Goal: Task Accomplishment & Management: Manage account settings

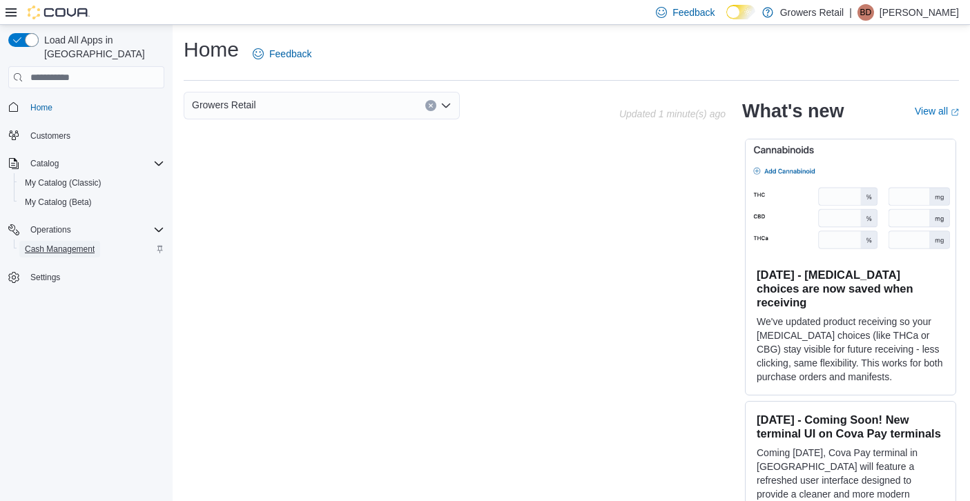
click at [63, 244] on span "Cash Management" at bounding box center [60, 249] width 70 height 11
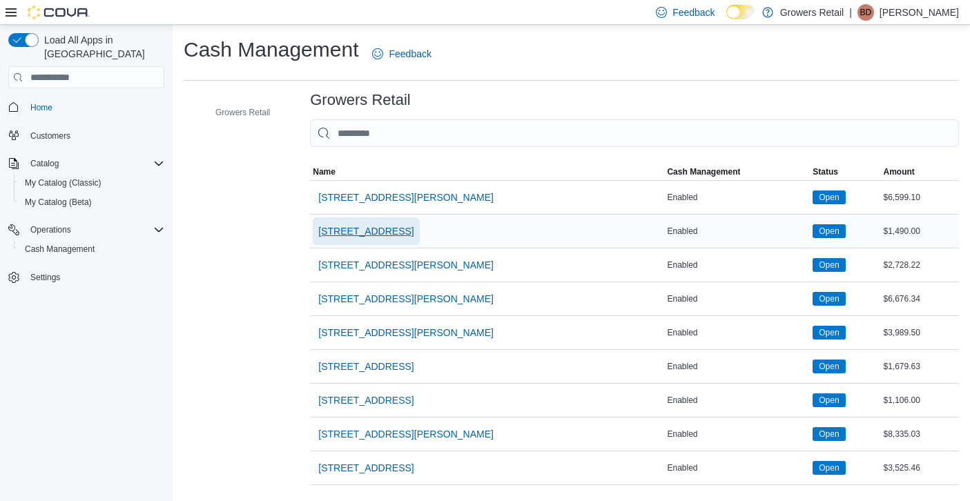
click at [364, 230] on span "[STREET_ADDRESS]" at bounding box center [365, 231] width 95 height 14
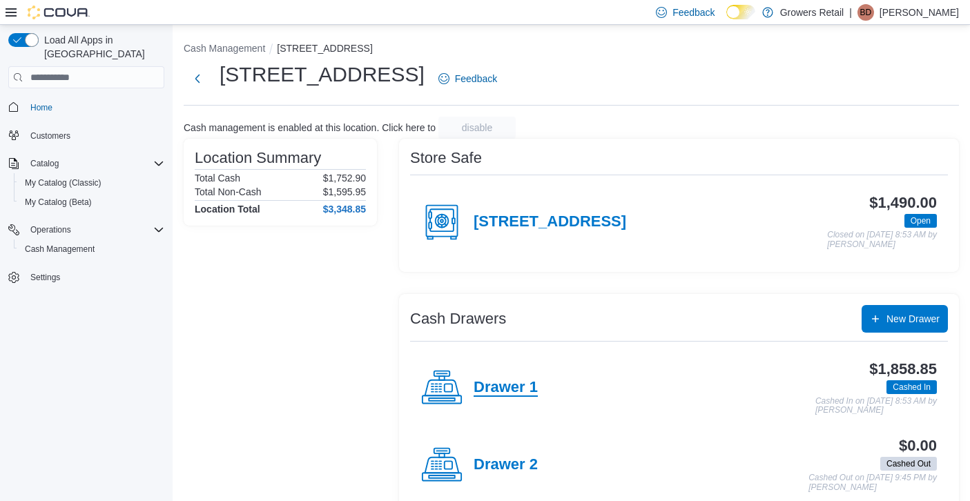
click at [501, 386] on h4 "Drawer 1" at bounding box center [506, 388] width 64 height 18
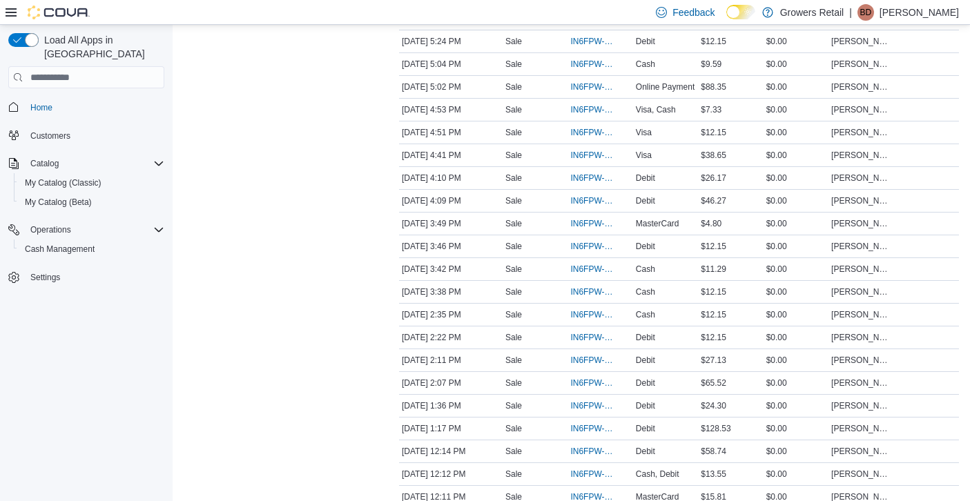
scroll to position [993, 0]
click at [582, 403] on span "IN6FPW-2029586" at bounding box center [594, 404] width 46 height 11
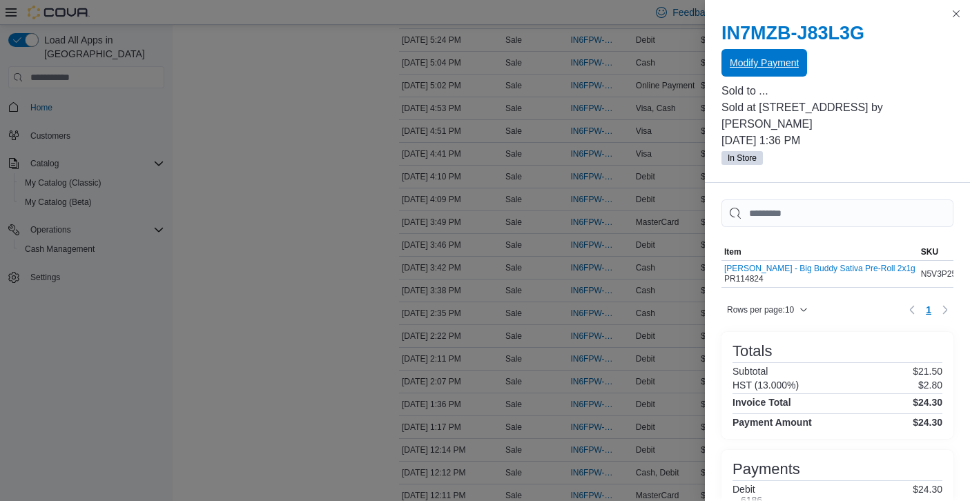
click at [761, 66] on span "Modify Payment" at bounding box center [764, 63] width 69 height 14
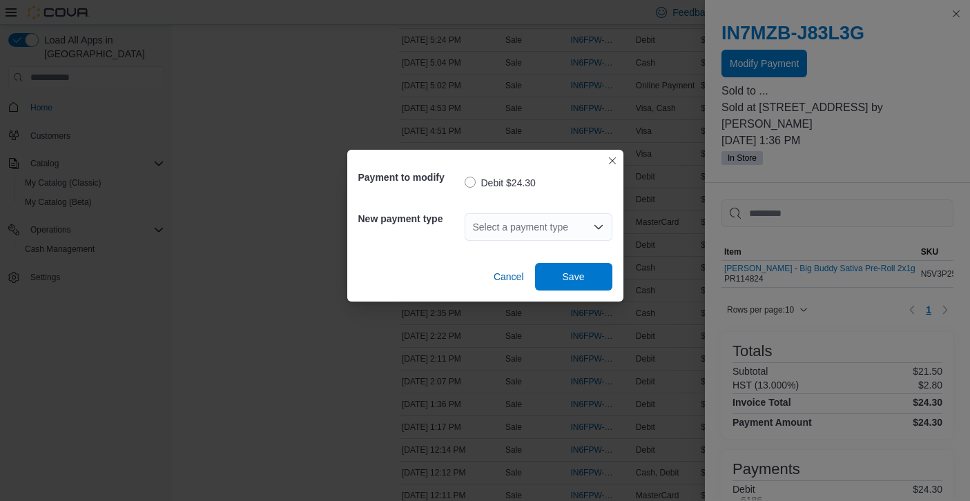
click at [566, 227] on div "Select a payment type" at bounding box center [539, 227] width 148 height 28
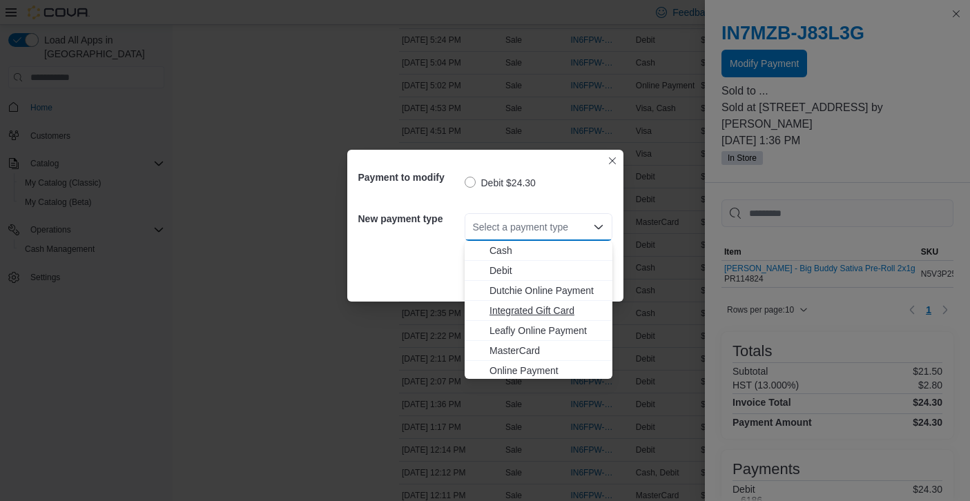
scroll to position [22, 0]
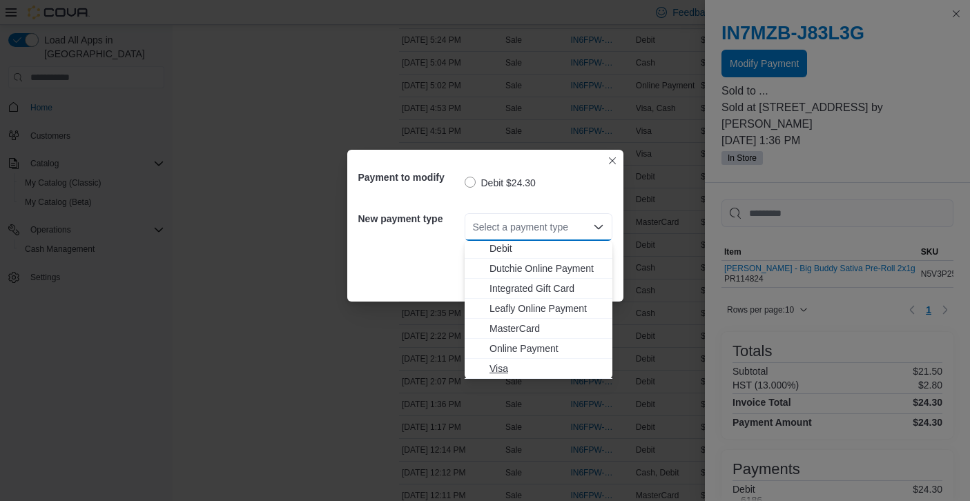
click at [509, 368] on span "Visa" at bounding box center [547, 369] width 115 height 14
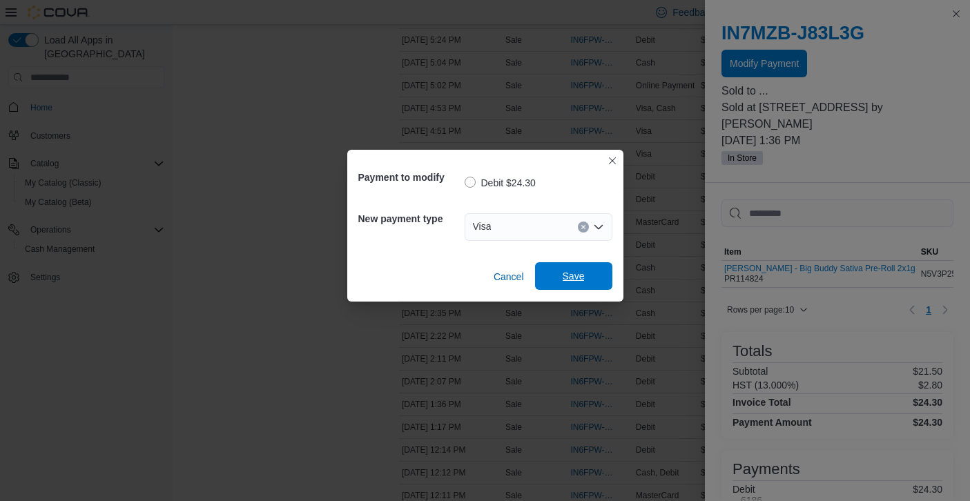
click at [568, 276] on span "Save" at bounding box center [574, 276] width 22 height 14
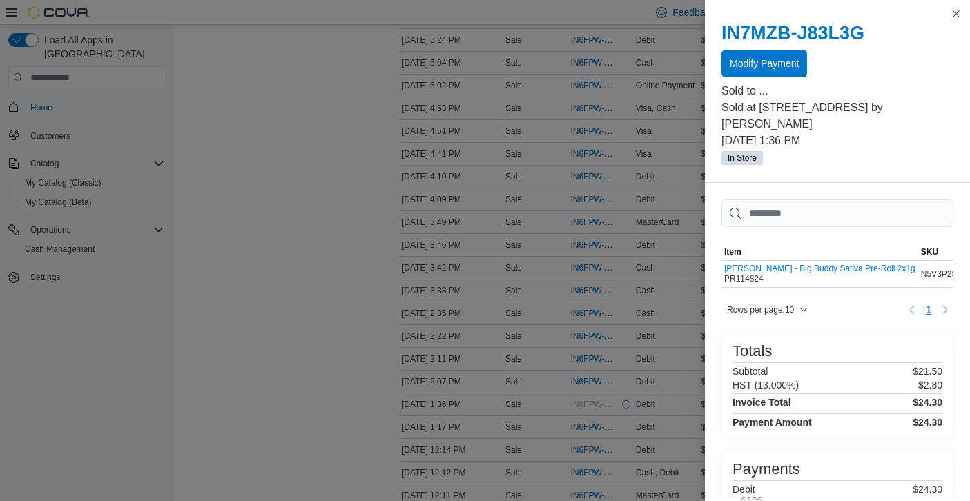
scroll to position [0, 0]
click at [955, 10] on button "Close this dialog" at bounding box center [956, 13] width 17 height 17
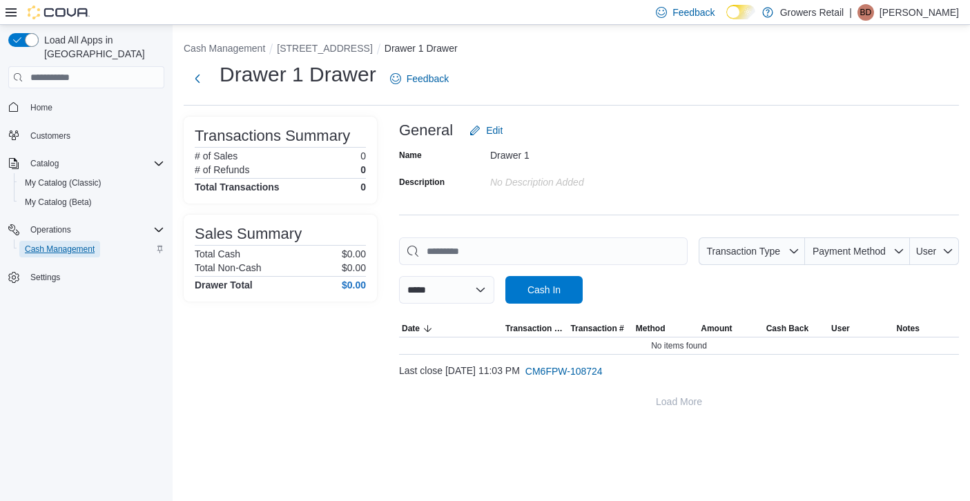
click at [73, 244] on span "Cash Management" at bounding box center [60, 249] width 70 height 11
